Goal: Check status: Check status

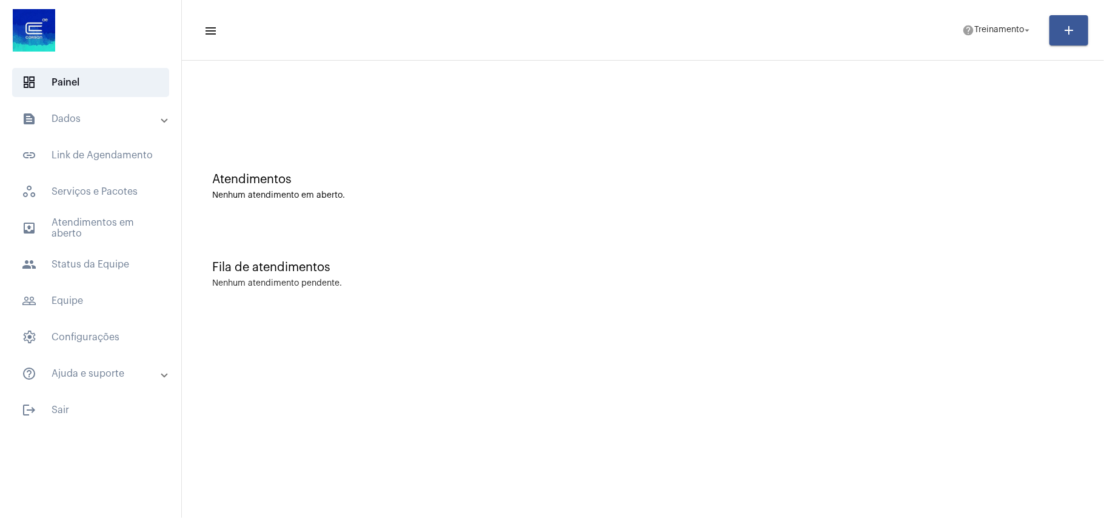
click at [538, 129] on div at bounding box center [643, 102] width 910 height 70
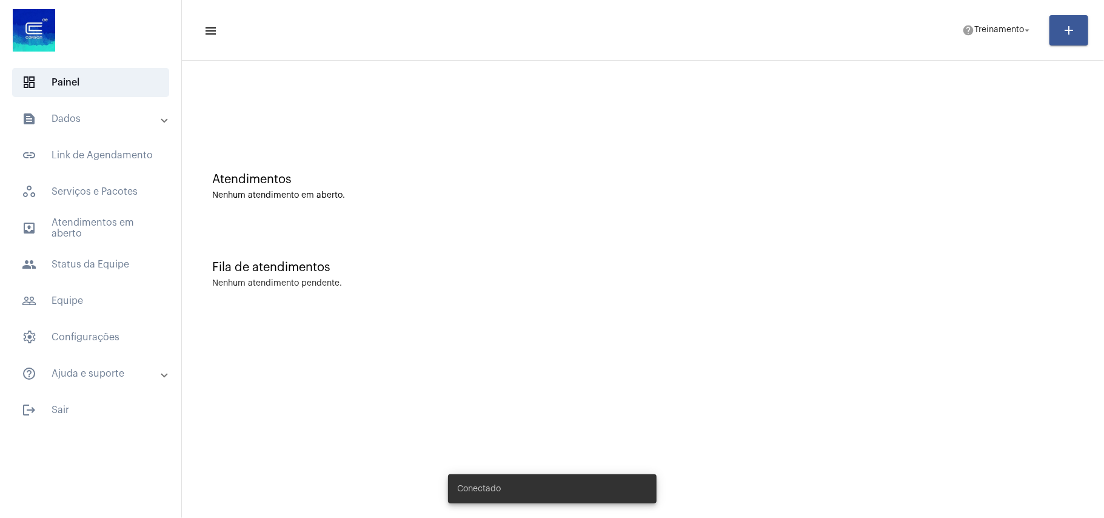
click at [73, 112] on mat-panel-title "text_snippet_outlined Dados" at bounding box center [92, 119] width 140 height 15
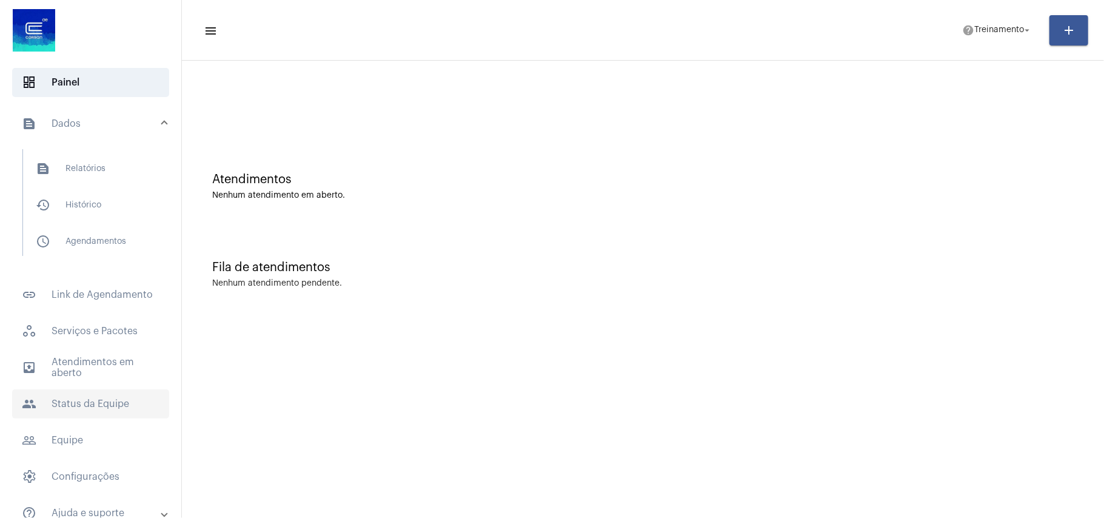
click at [86, 398] on span "people Status da Equipe" at bounding box center [90, 403] width 157 height 29
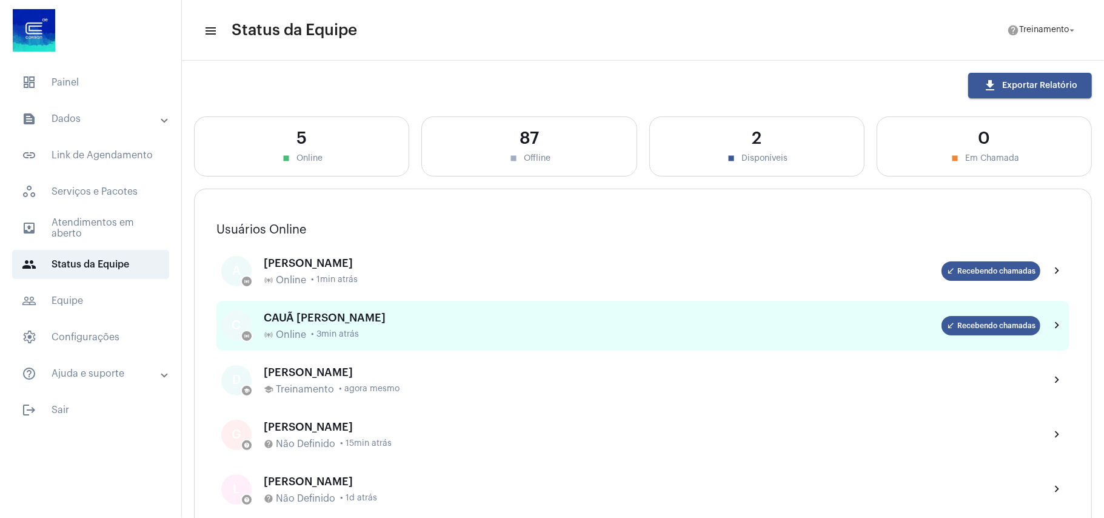
scroll to position [81, 0]
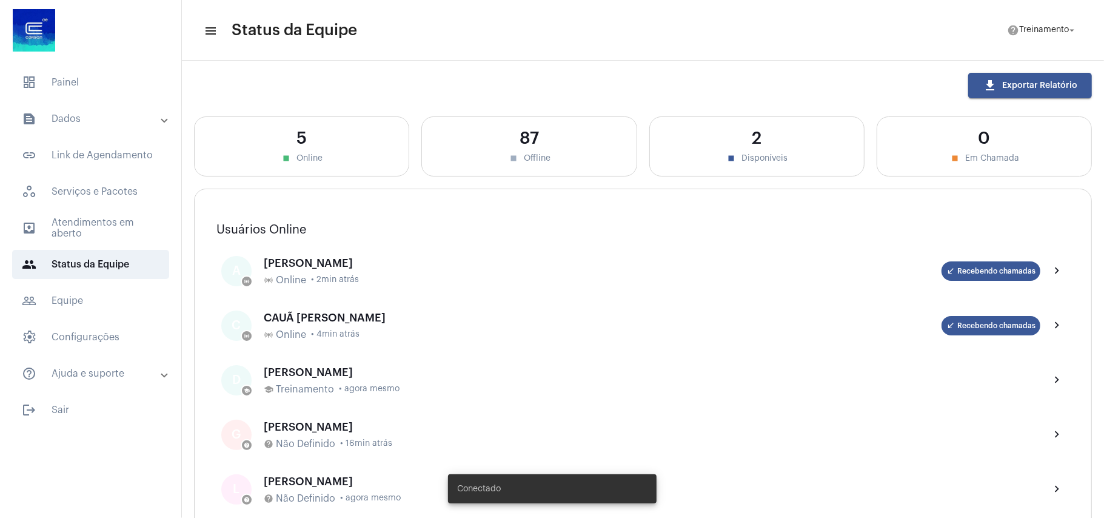
scroll to position [81, 0]
